Goal: Navigation & Orientation: Find specific page/section

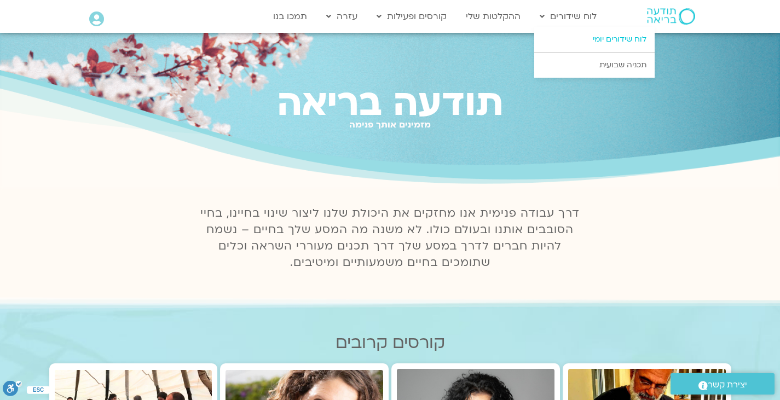
click at [583, 31] on link "לוח שידורים יומי" at bounding box center [594, 39] width 120 height 25
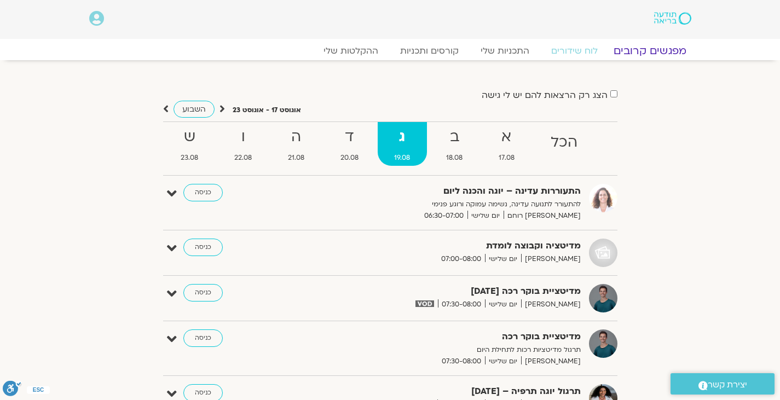
click at [646, 54] on link "מפגשים קרובים" at bounding box center [649, 50] width 99 height 13
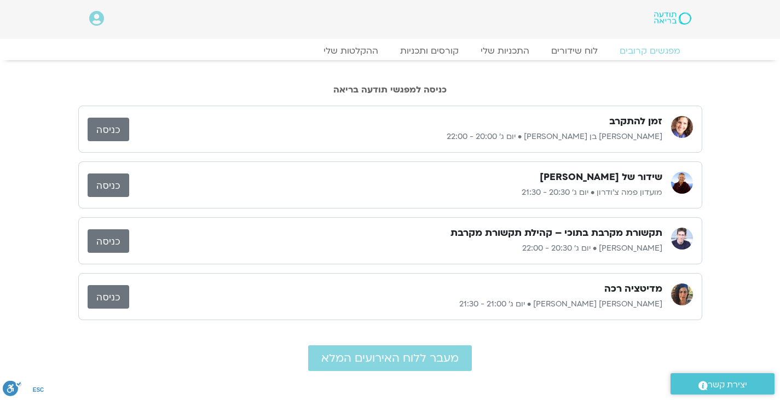
click at [106, 244] on link "כניסה" at bounding box center [109, 241] width 42 height 24
